Goal: Information Seeking & Learning: Find specific page/section

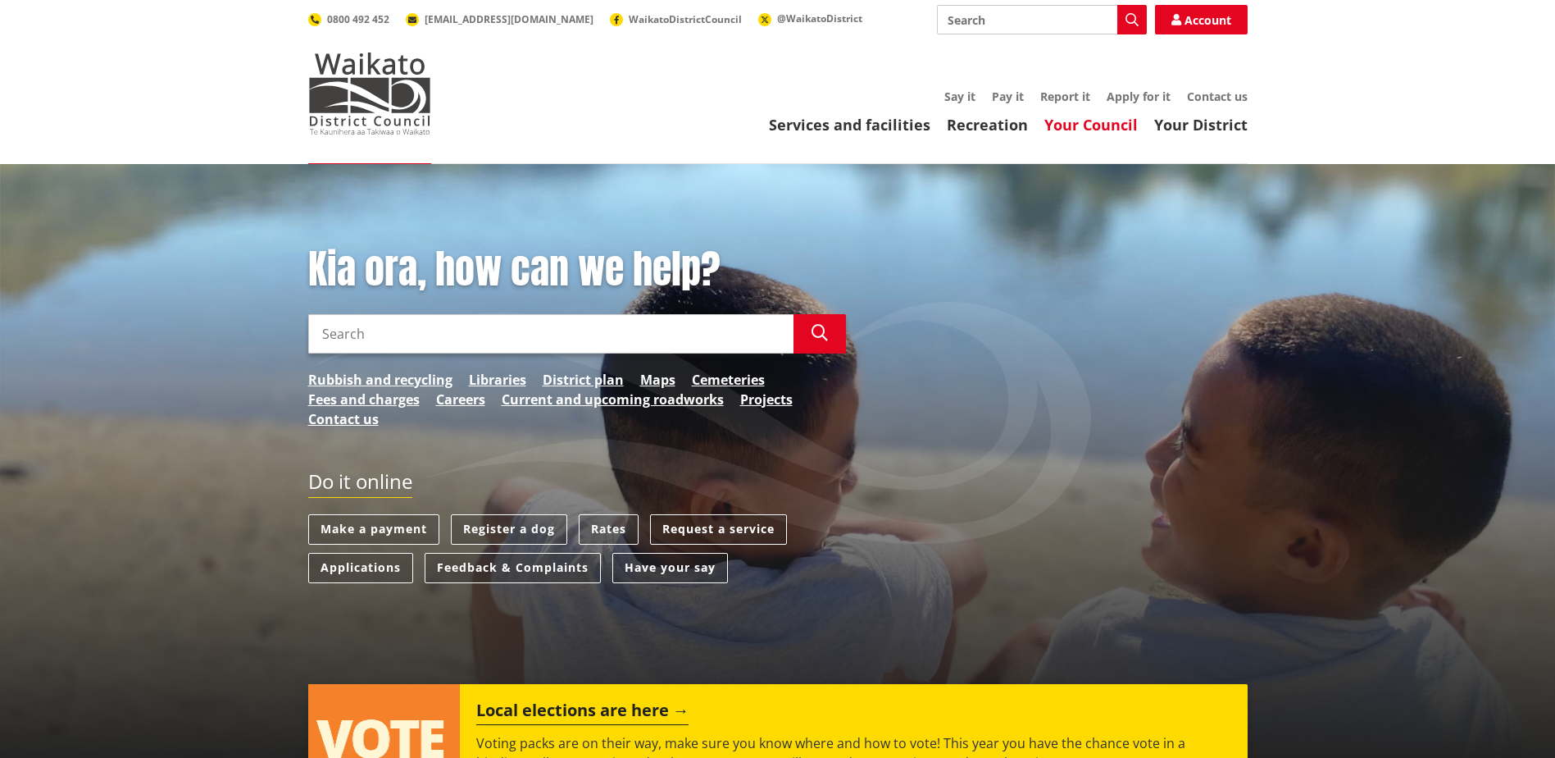
click at [1066, 121] on link "Your Council" at bounding box center [1090, 125] width 93 height 20
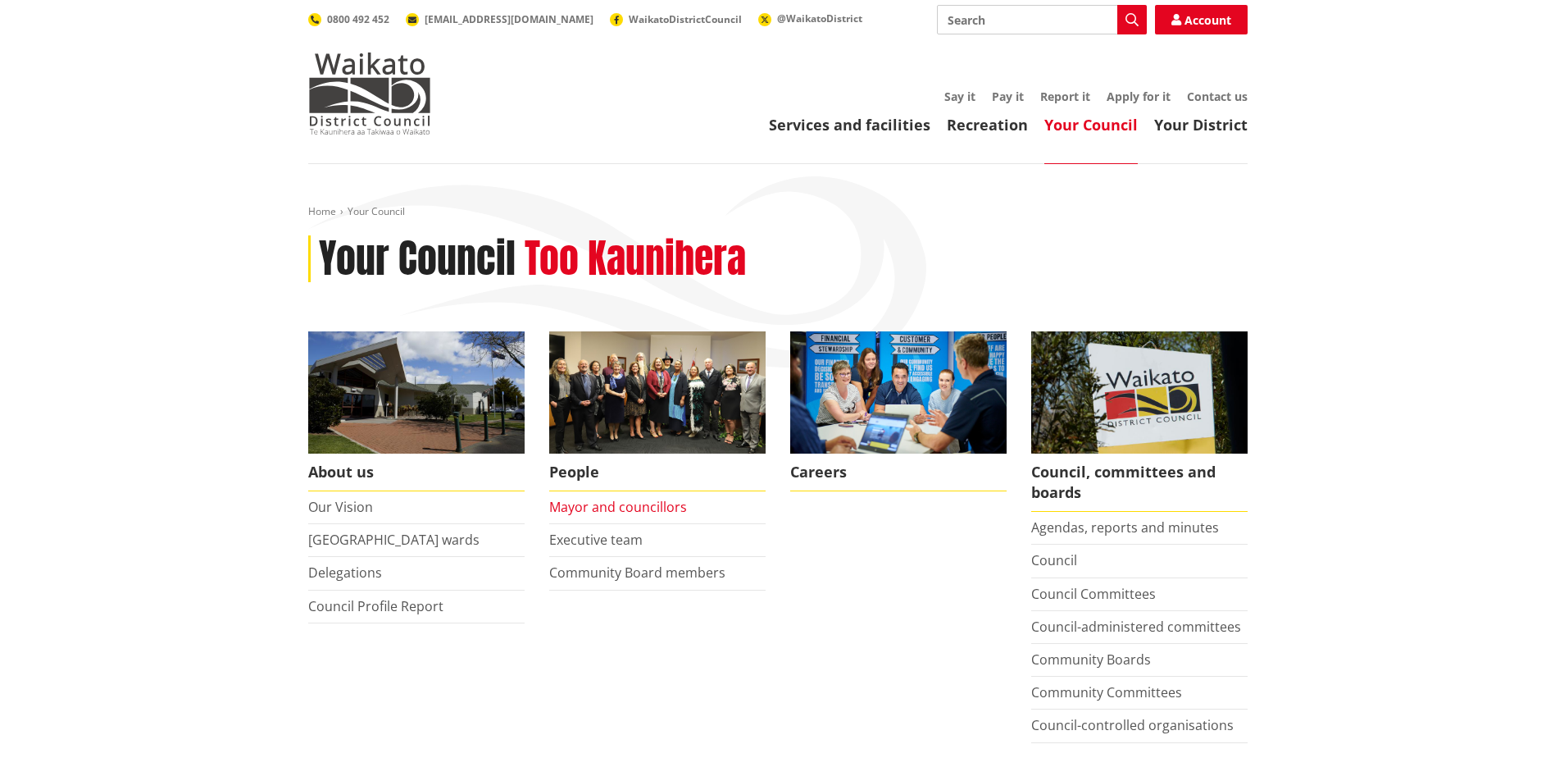
click at [608, 512] on link "Mayor and councillors" at bounding box center [618, 507] width 138 height 18
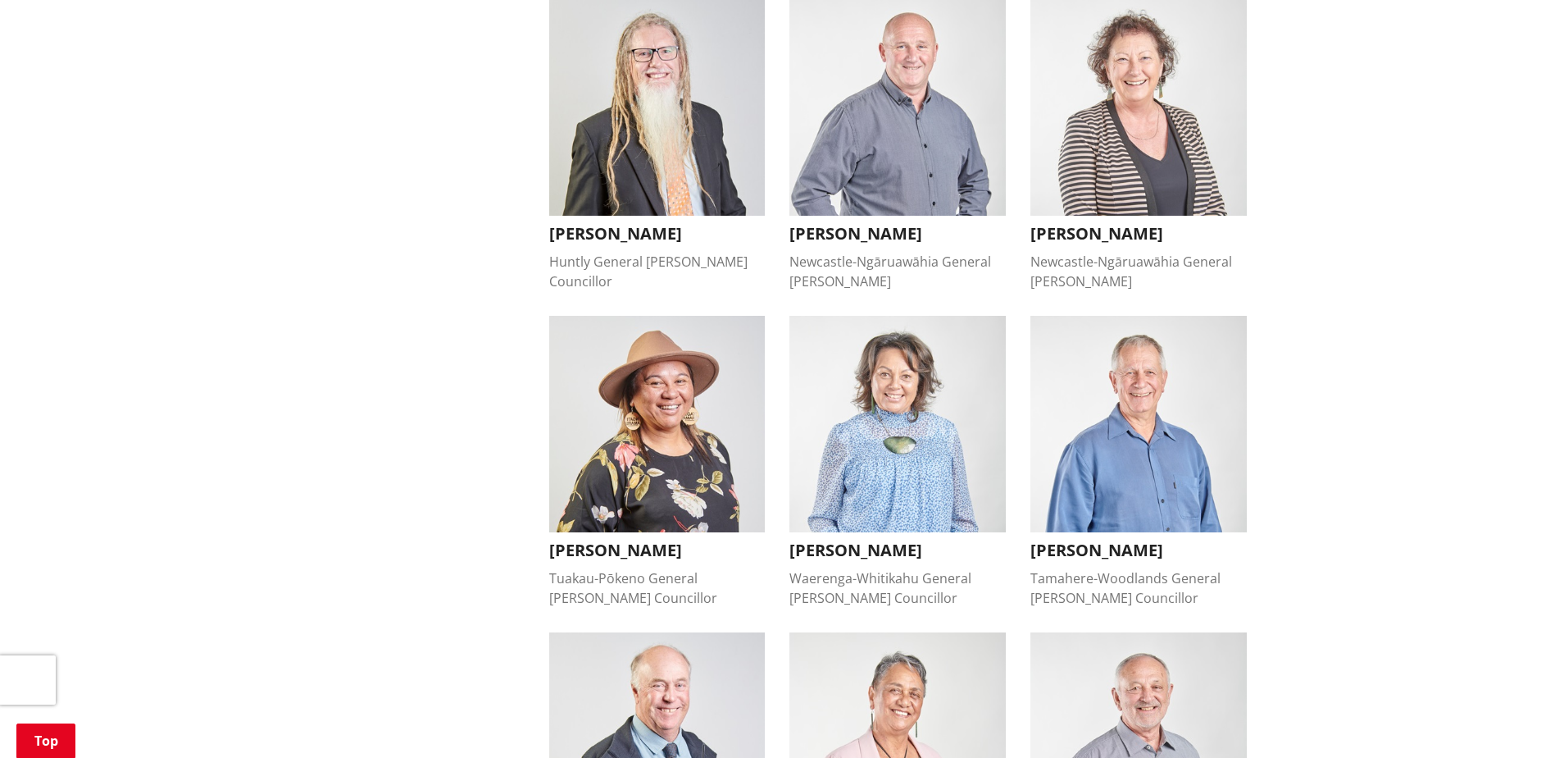
scroll to position [820, 0]
